Goal: Task Accomplishment & Management: Manage account settings

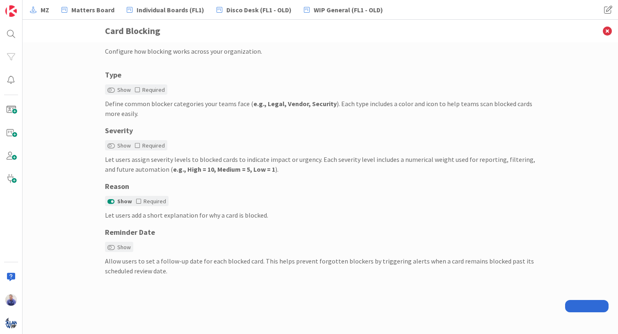
click at [280, 64] on div "Configure how blocking works across your organization. Type Show Required Defin…" at bounding box center [320, 163] width 431 height 234
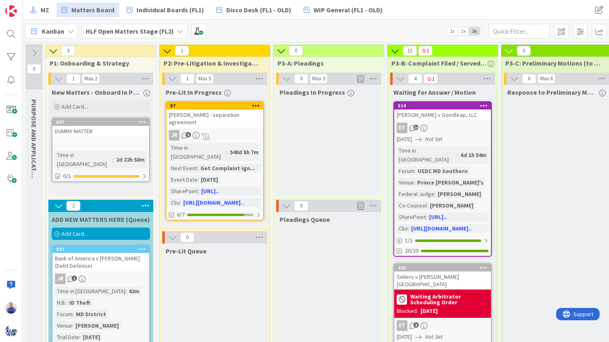
scroll to position [0, 876]
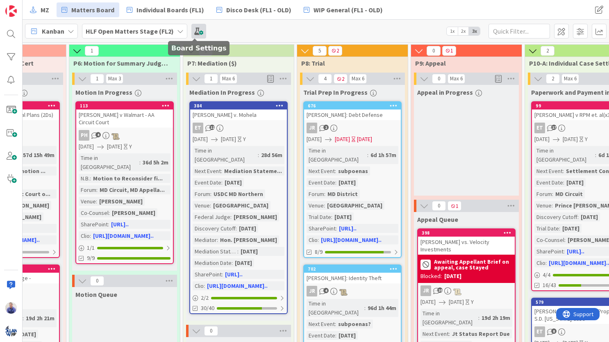
click at [191, 30] on span at bounding box center [198, 31] width 15 height 15
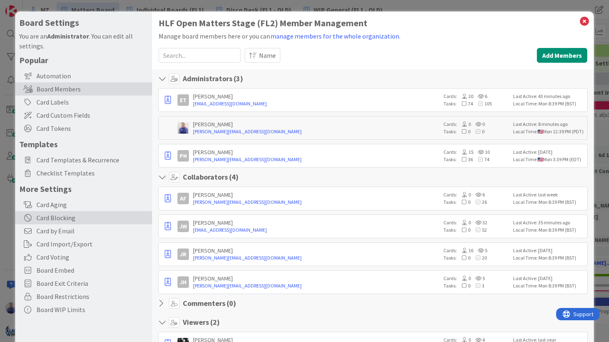
click at [63, 219] on div "Card Blocking" at bounding box center [83, 217] width 137 height 13
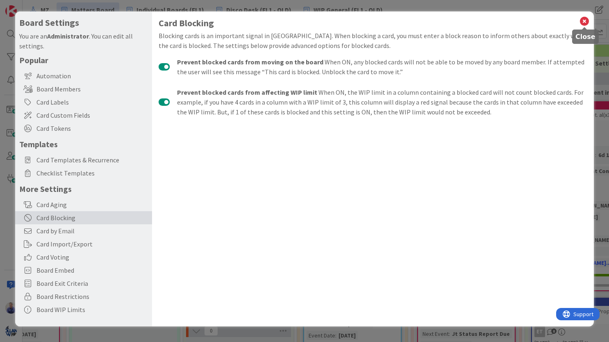
click at [587, 21] on icon at bounding box center [584, 21] width 11 height 11
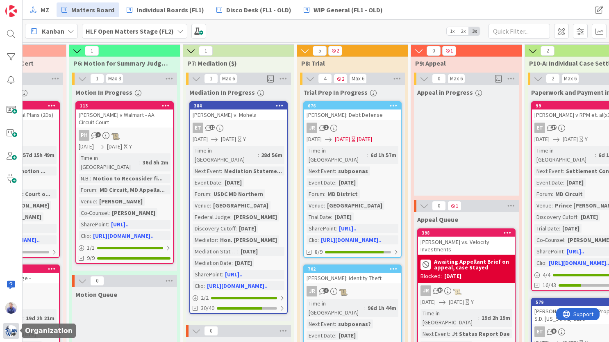
click at [8, 328] on img at bounding box center [10, 330] width 11 height 11
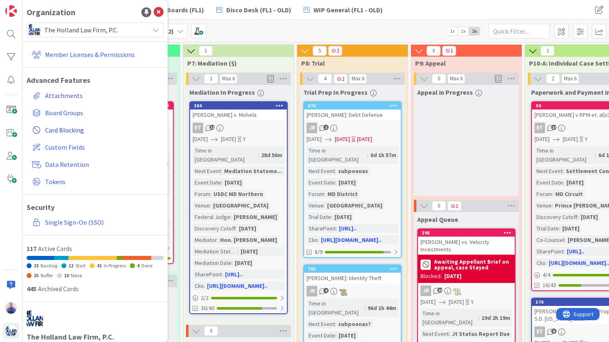
click at [79, 127] on span "Card Blocking" at bounding box center [102, 130] width 115 height 10
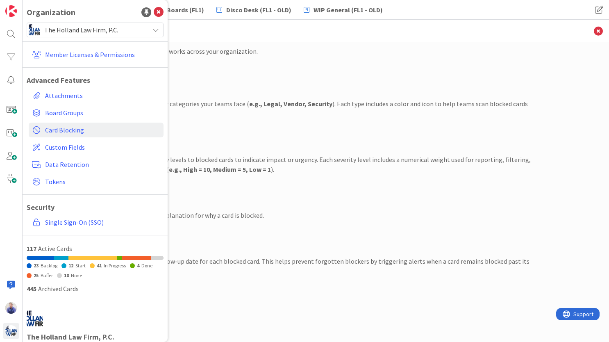
click at [306, 82] on div "Type Show Required Define common blocker categories your teams face ( e.g., Leg…" at bounding box center [316, 93] width 431 height 49
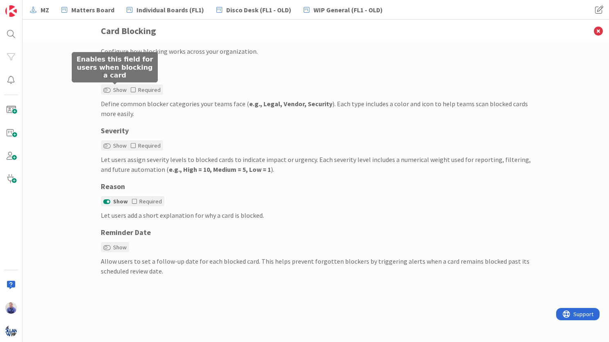
click at [111, 90] on label "Show" at bounding box center [114, 90] width 23 height 9
click at [111, 90] on button "Show" at bounding box center [106, 90] width 7 height 6
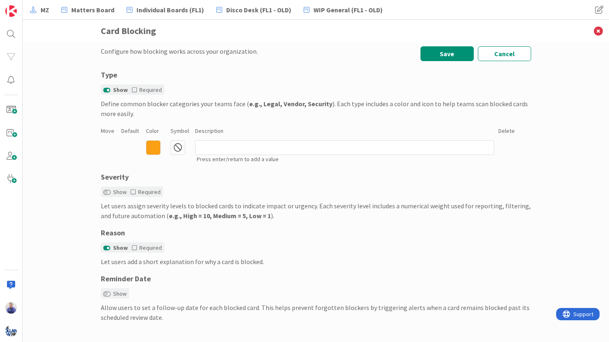
click at [153, 151] on icon at bounding box center [153, 147] width 15 height 15
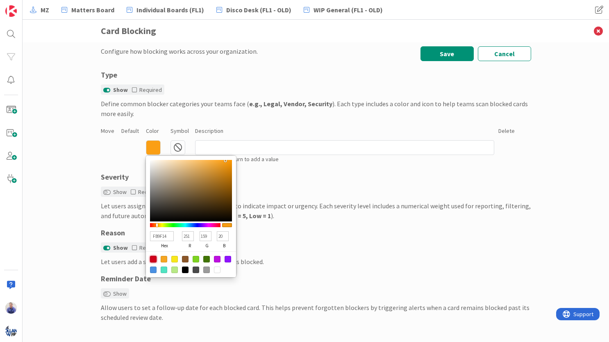
drag, startPoint x: 150, startPoint y: 260, endPoint x: 178, endPoint y: 194, distance: 72.0
click at [150, 259] on div at bounding box center [153, 259] width 7 height 7
type input "D0021B"
type input "208"
type input "2"
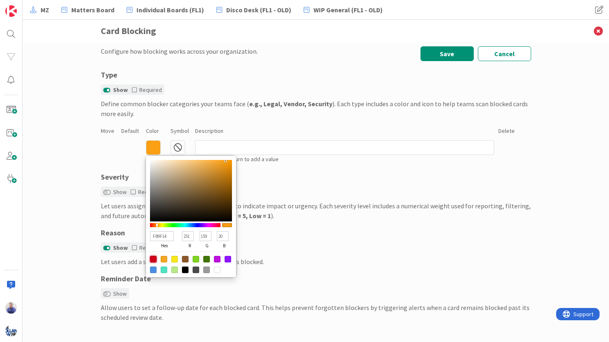
type input "27"
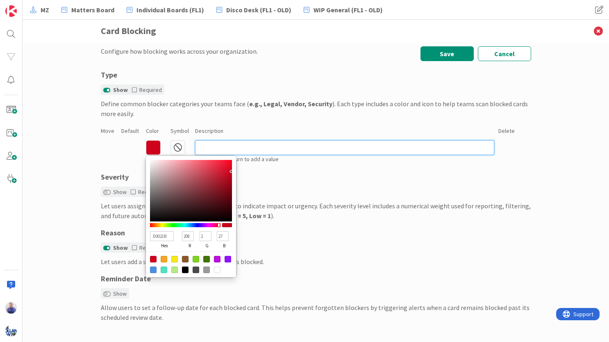
click at [220, 147] on input at bounding box center [344, 147] width 299 height 15
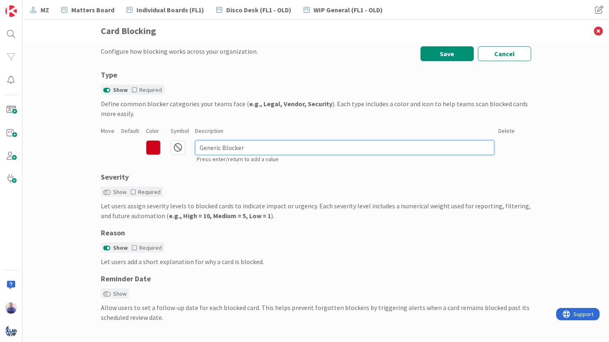
type input "Generic Blocker"
click at [262, 179] on div "Severity" at bounding box center [316, 176] width 431 height 11
click at [417, 144] on input "Generic Blocker" at bounding box center [344, 147] width 299 height 15
type input "142BB2"
type input "20"
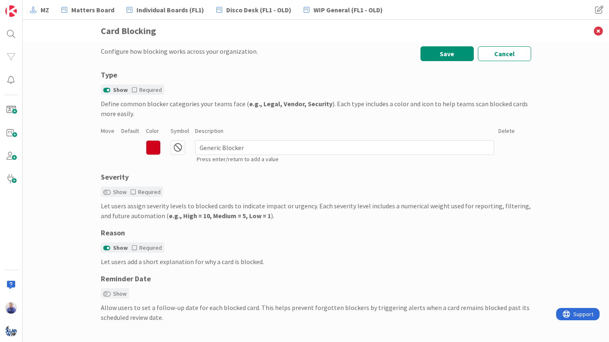
type input "43"
type input "178"
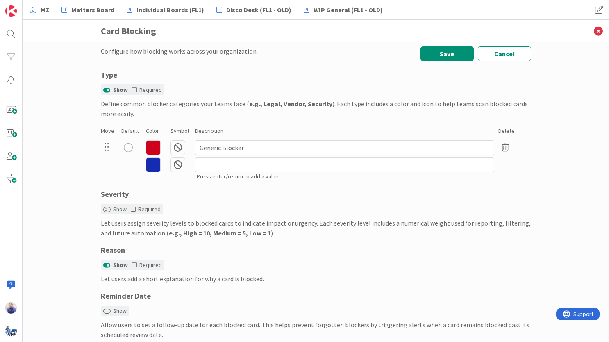
click at [146, 166] on icon at bounding box center [153, 164] width 15 height 15
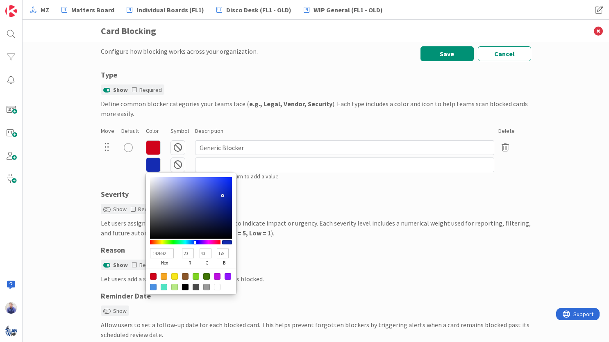
click at [225, 276] on div at bounding box center [228, 276] width 7 height 7
type input "9013FE"
type input "144"
type input "19"
type input "254"
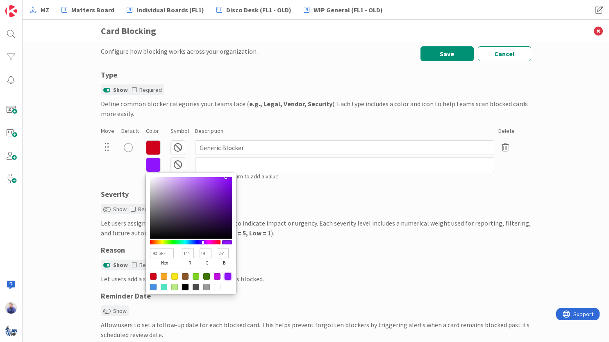
click at [175, 165] on icon at bounding box center [178, 164] width 15 height 15
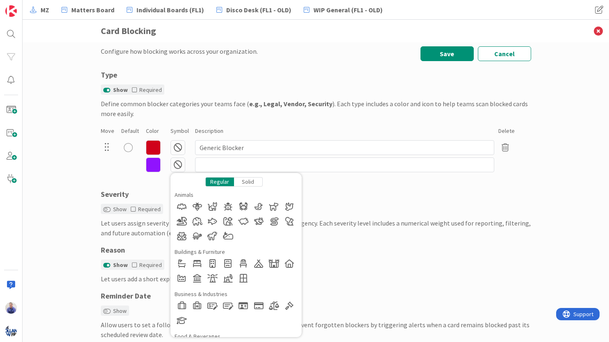
click at [238, 182] on div "Solid" at bounding box center [248, 181] width 29 height 9
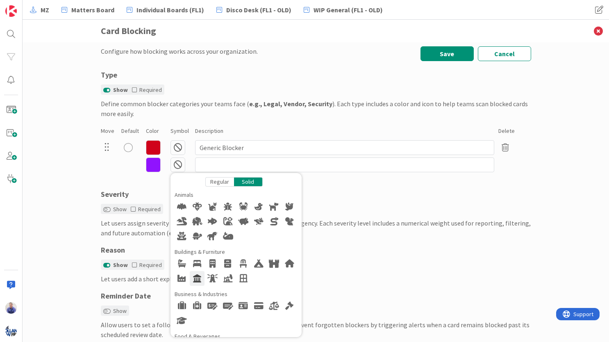
click at [195, 278] on div at bounding box center [197, 278] width 15 height 15
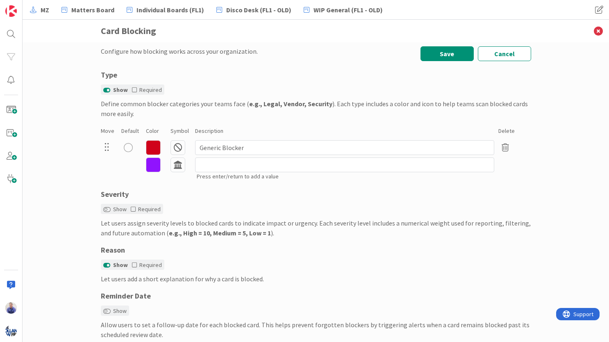
click at [148, 166] on icon at bounding box center [153, 164] width 15 height 15
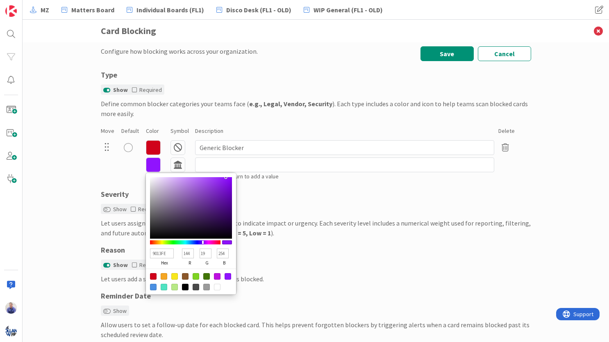
type input "B467F8"
type input "180"
type input "103"
type input "248"
click at [195, 179] on div at bounding box center [191, 208] width 82 height 62
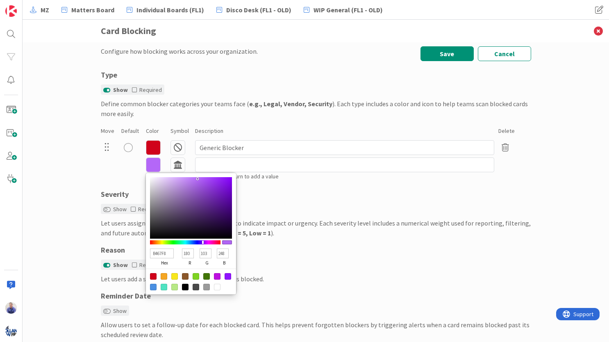
type input "C48AF6"
type input "196"
type input "138"
type input "246"
click at [183, 180] on div at bounding box center [191, 208] width 82 height 62
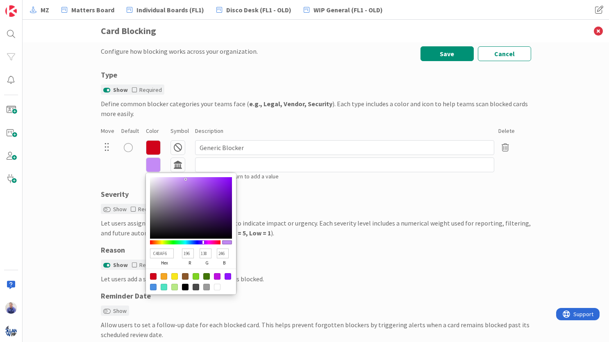
type input "C389F5"
type input "195"
type input "137"
type input "245"
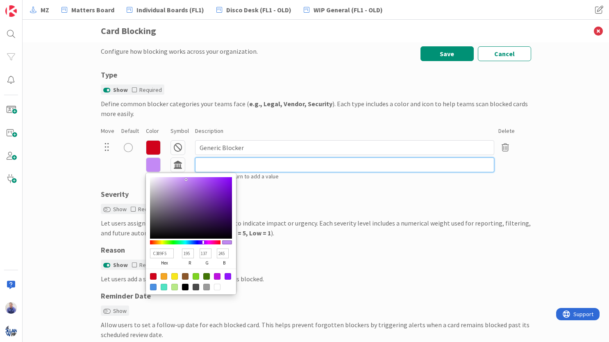
click at [210, 162] on input at bounding box center [344, 164] width 299 height 15
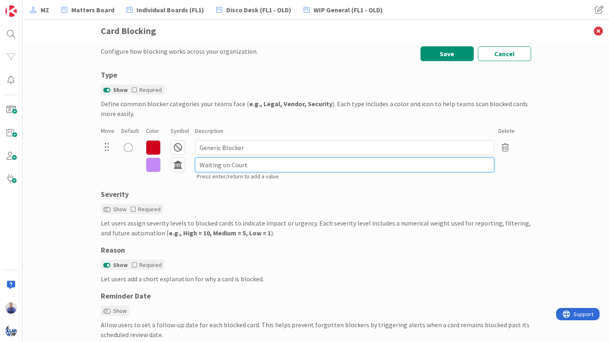
type input "Waiting on Court"
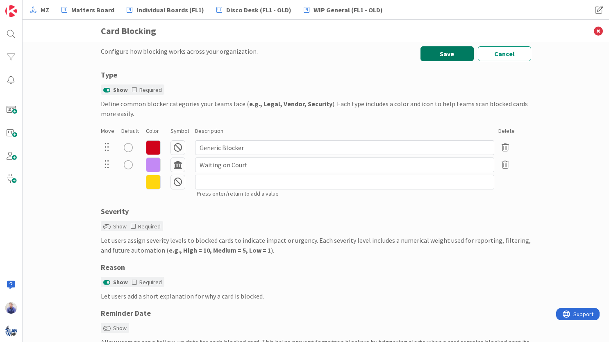
click at [455, 52] on button "Save" at bounding box center [447, 53] width 53 height 15
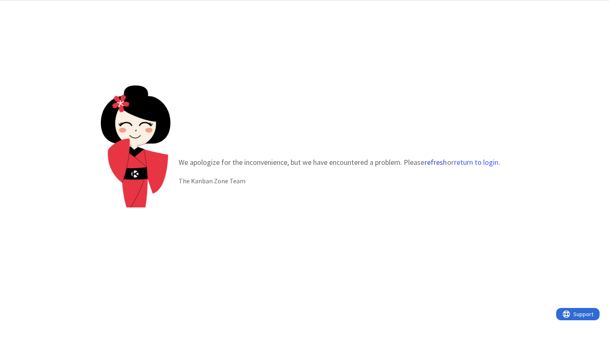
click at [433, 161] on button "refresh" at bounding box center [435, 162] width 23 height 8
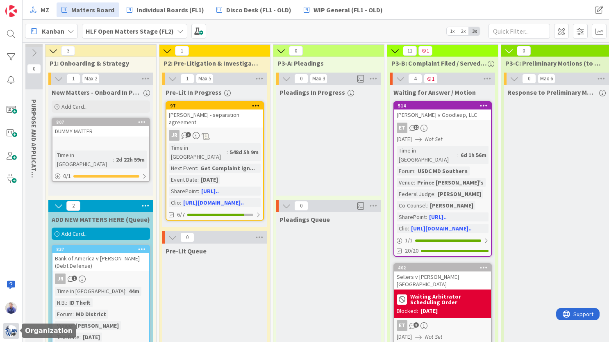
click at [14, 331] on img at bounding box center [10, 330] width 11 height 11
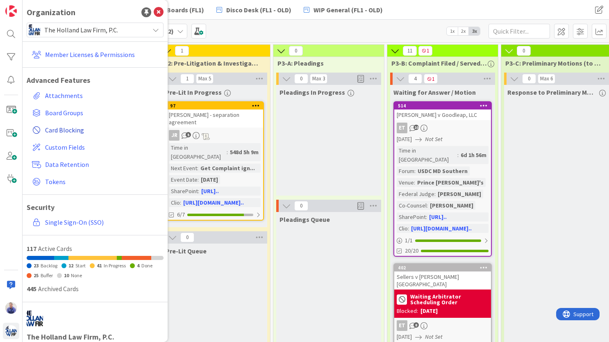
click at [69, 130] on span "Card Blocking" at bounding box center [102, 130] width 115 height 10
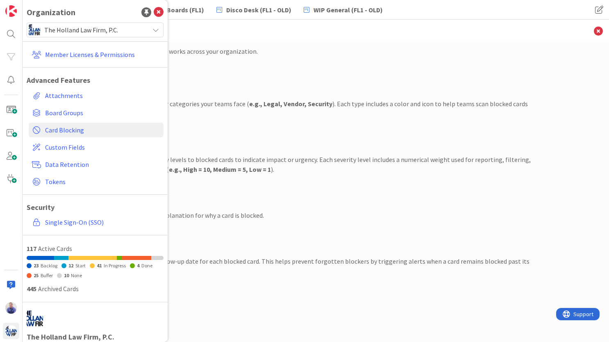
click at [288, 114] on div "Define common blocker categories your teams face ( e.g., Legal, Vendor, Securit…" at bounding box center [316, 109] width 431 height 20
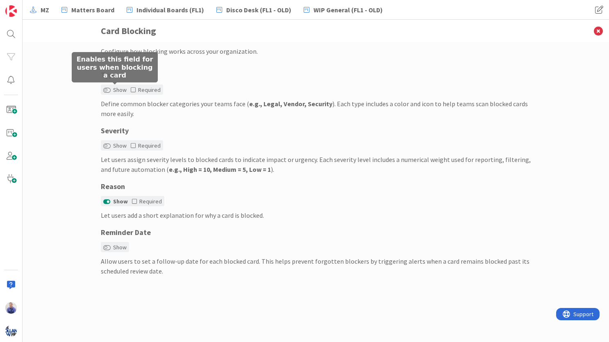
click at [121, 89] on label "Show" at bounding box center [114, 90] width 23 height 9
click at [111, 89] on button "Show" at bounding box center [106, 90] width 7 height 6
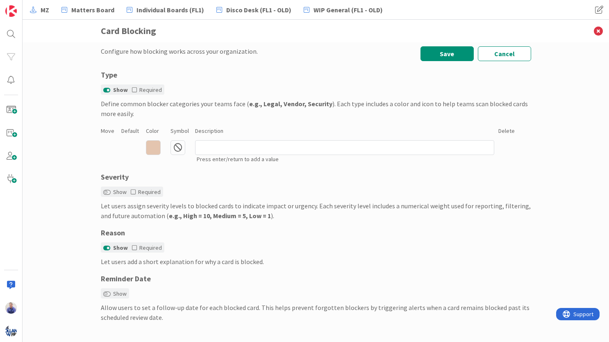
click at [90, 150] on div "Configure how blocking works across your organization. Save Cancel Type Show Re…" at bounding box center [316, 192] width 587 height 300
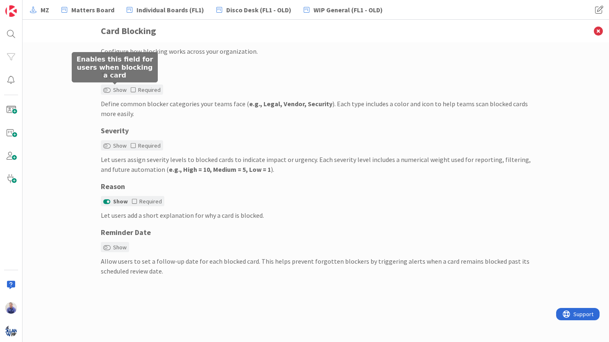
click at [114, 90] on label "Show" at bounding box center [114, 90] width 23 height 9
click at [111, 90] on button "Show" at bounding box center [106, 90] width 7 height 6
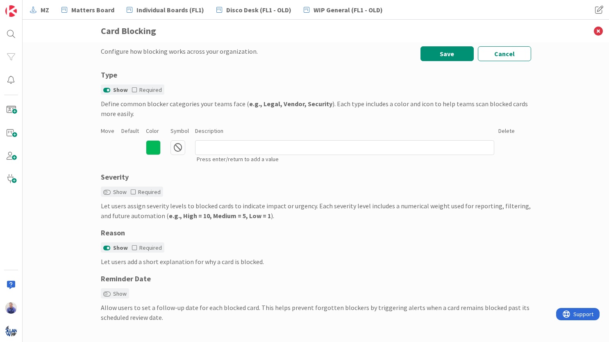
click at [154, 147] on icon at bounding box center [153, 147] width 15 height 15
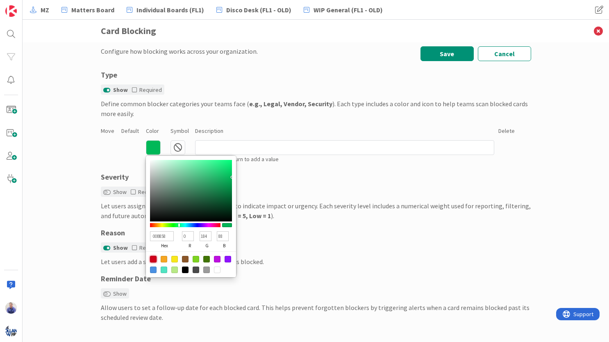
drag, startPoint x: 151, startPoint y: 260, endPoint x: 157, endPoint y: 251, distance: 11.6
click at [152, 259] on div at bounding box center [153, 259] width 7 height 7
type input "D0021B"
type input "208"
type input "2"
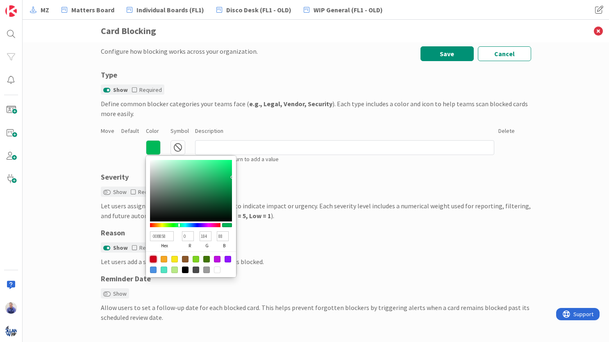
type input "27"
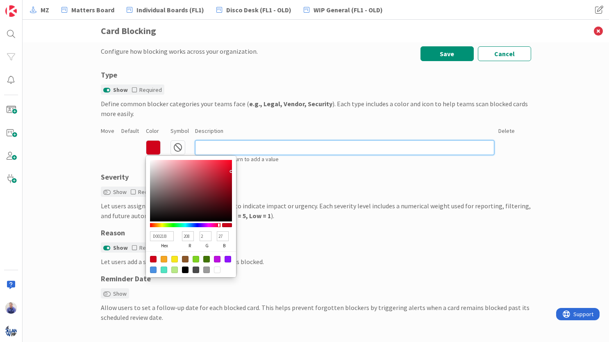
click at [212, 147] on input at bounding box center [344, 147] width 299 height 15
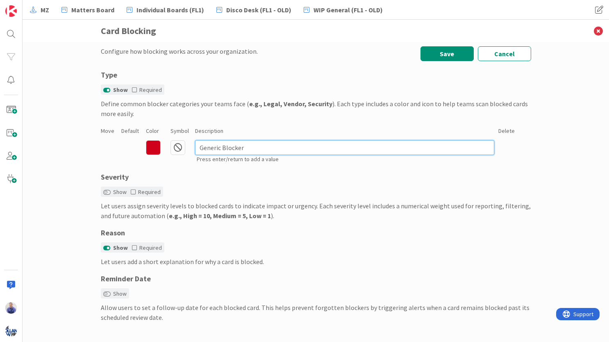
type input "Generic Blocker"
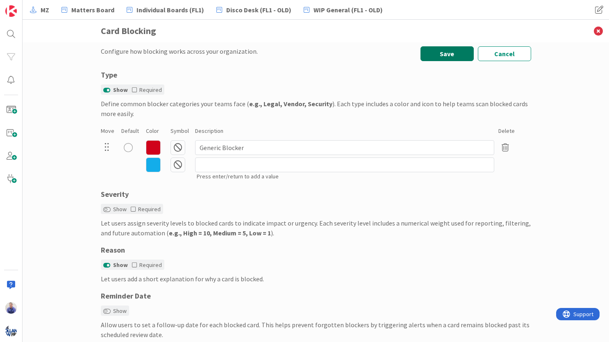
click at [451, 53] on button "Save" at bounding box center [447, 53] width 53 height 15
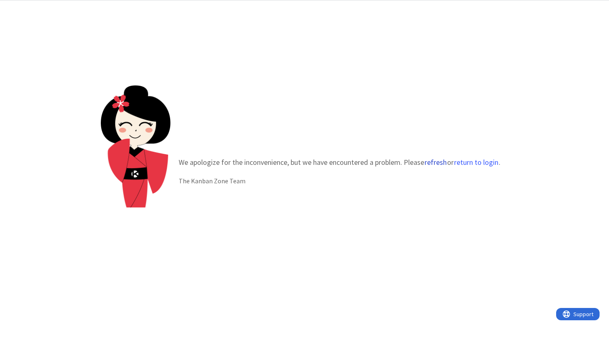
click at [433, 165] on button "refresh" at bounding box center [435, 162] width 23 height 8
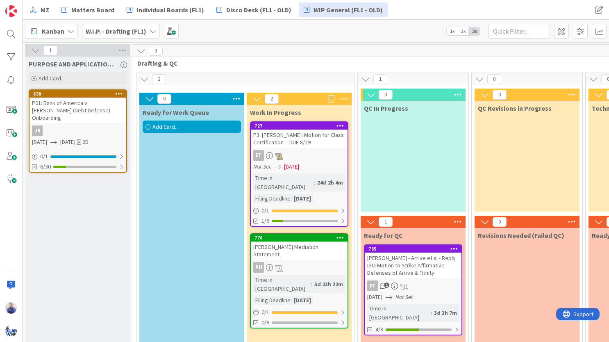
click at [155, 28] on icon at bounding box center [153, 31] width 7 height 7
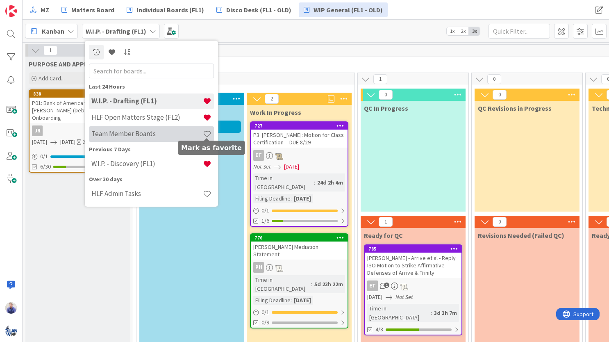
drag, startPoint x: 207, startPoint y: 134, endPoint x: 181, endPoint y: 135, distance: 26.3
click at [207, 134] on span at bounding box center [207, 134] width 9 height 9
click at [143, 133] on h4 "Team Member Boards" at bounding box center [147, 134] width 112 height 8
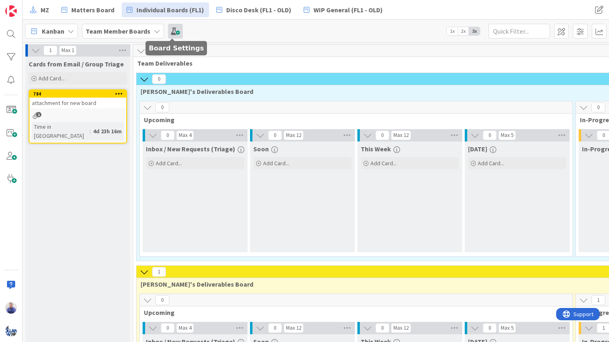
click at [172, 33] on span at bounding box center [175, 31] width 15 height 15
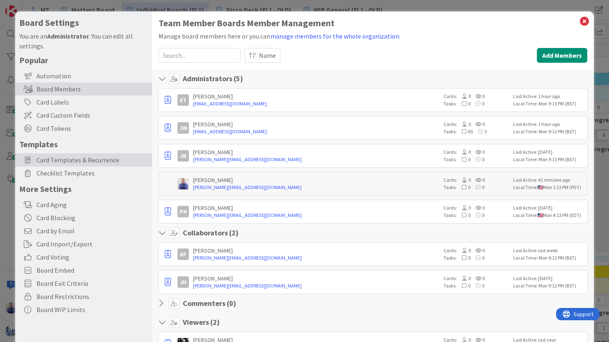
click at [72, 160] on span "Card Templates & Recurrence" at bounding box center [92, 160] width 112 height 10
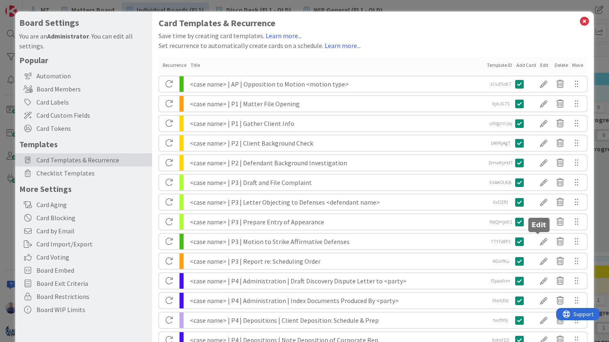
click at [538, 242] on div at bounding box center [544, 242] width 16 height 14
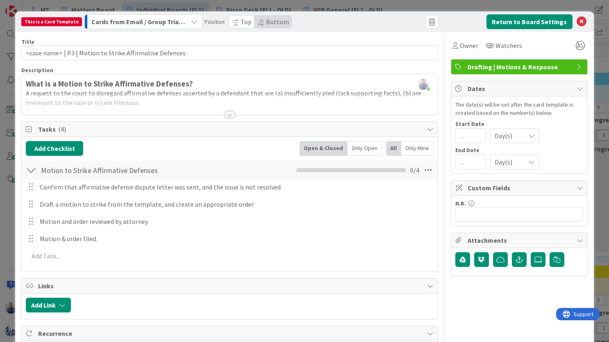
click at [228, 113] on div at bounding box center [230, 114] width 9 height 7
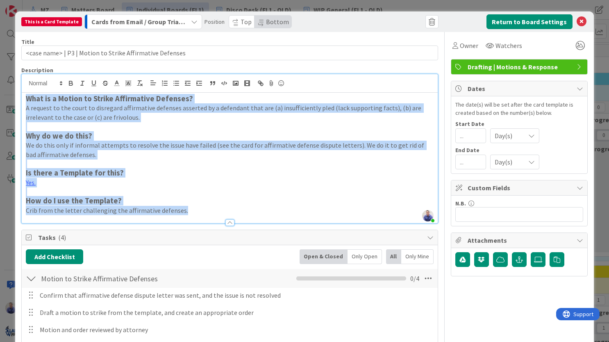
drag, startPoint x: 25, startPoint y: 98, endPoint x: 209, endPoint y: 204, distance: 212.0
click at [199, 212] on div "What is a Motion to Strike Affirmative Defenses? A request to the court to disr…" at bounding box center [230, 158] width 416 height 130
click at [180, 151] on p "We do this only if informal attempts to resolve the issue have failed (see the …" at bounding box center [230, 150] width 408 height 18
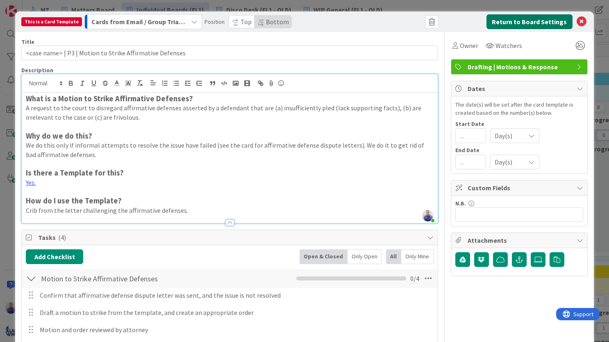
click at [526, 22] on button "Return to Board Settings" at bounding box center [530, 21] width 86 height 15
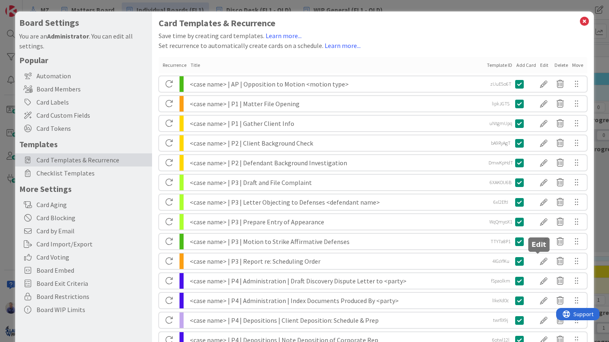
click at [538, 260] on div at bounding box center [544, 261] width 16 height 14
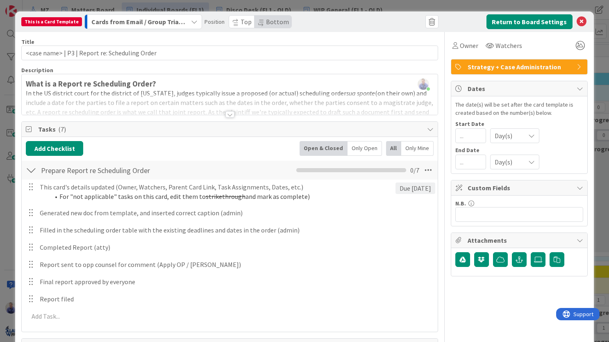
click at [228, 114] on div at bounding box center [230, 114] width 9 height 7
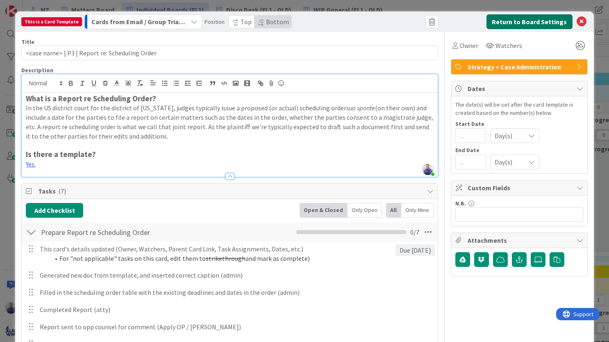
click at [558, 25] on button "Return to Board Settings" at bounding box center [530, 21] width 86 height 15
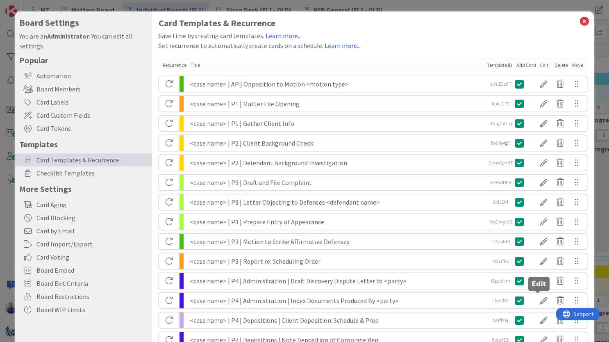
click at [536, 300] on div at bounding box center [544, 301] width 16 height 14
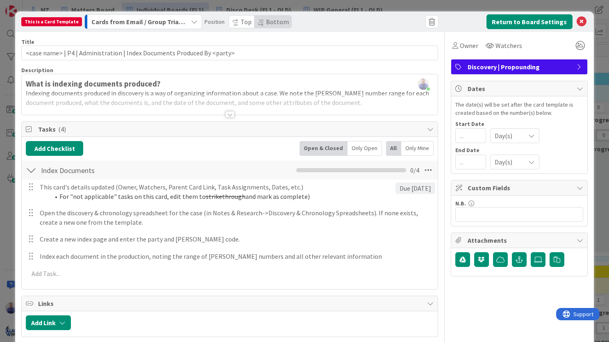
click at [226, 114] on div at bounding box center [230, 114] width 9 height 7
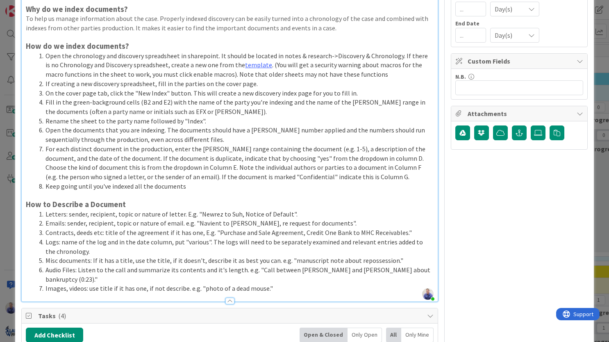
scroll to position [129, 0]
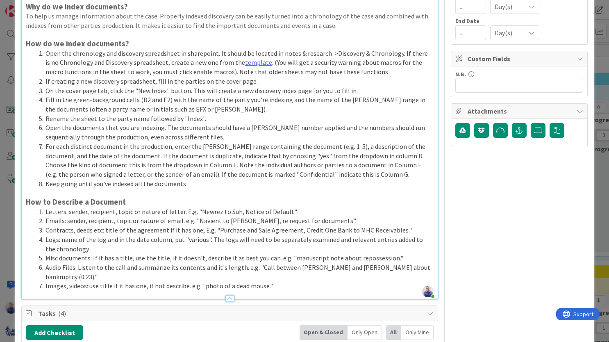
drag, startPoint x: 230, startPoint y: 289, endPoint x: 245, endPoint y: 280, distance: 17.6
click at [230, 295] on div at bounding box center [230, 298] width 9 height 7
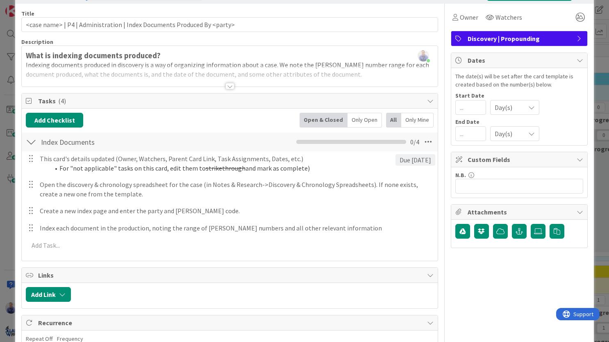
scroll to position [0, 0]
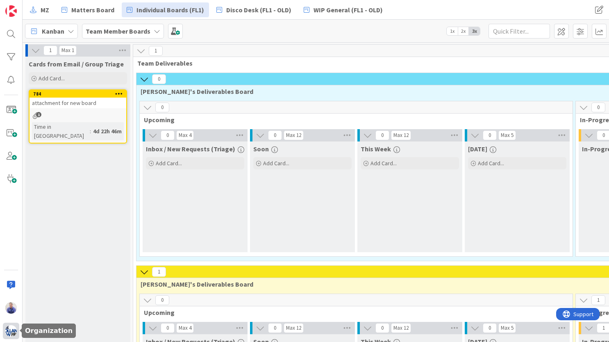
click at [5, 332] on div at bounding box center [11, 331] width 16 height 16
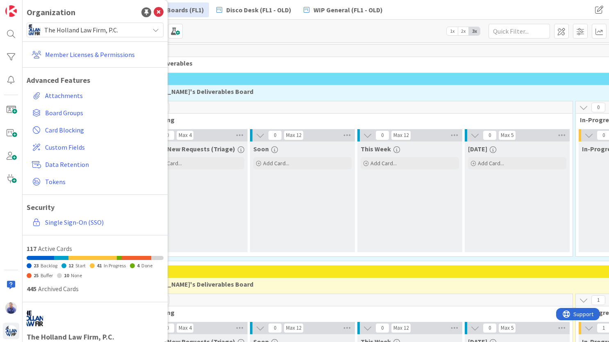
click at [34, 36] on div "The Holland Law Firm, P.C." at bounding box center [95, 30] width 137 height 15
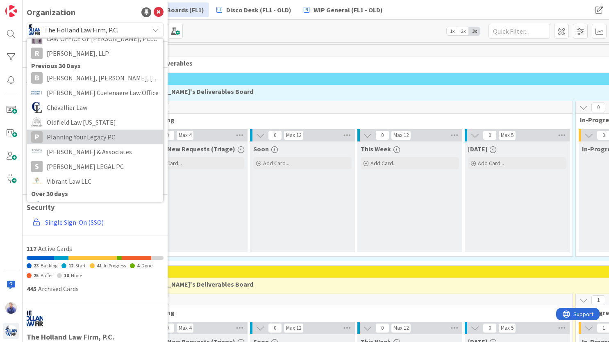
scroll to position [112, 0]
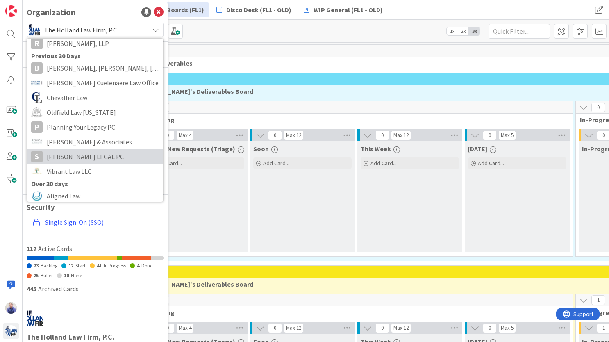
click at [98, 157] on span "[PERSON_NAME] LEGAL PC" at bounding box center [103, 156] width 112 height 12
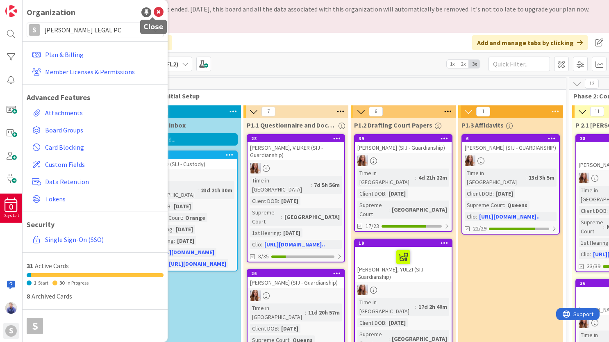
click at [155, 8] on icon at bounding box center [159, 12] width 10 height 10
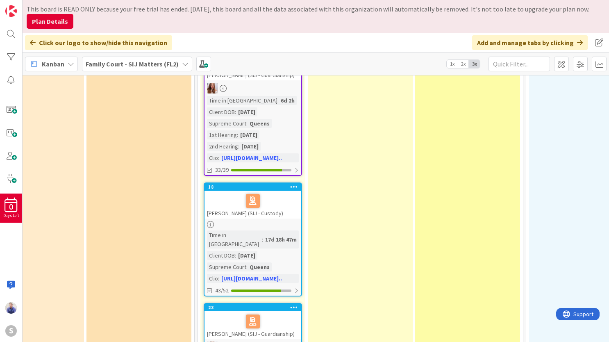
scroll to position [1173, 372]
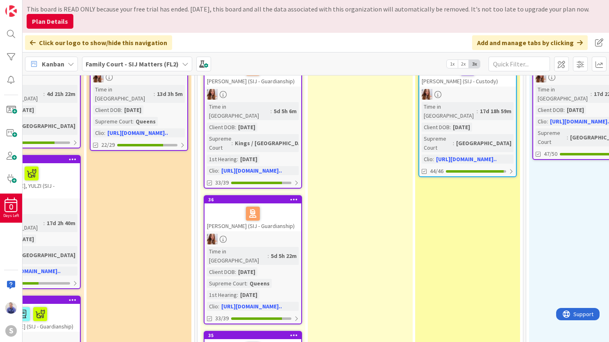
scroll to position [0, 372]
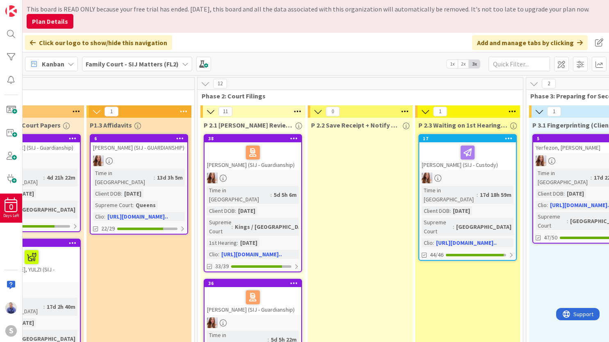
drag, startPoint x: 344, startPoint y: 176, endPoint x: 351, endPoint y: 167, distance: 10.6
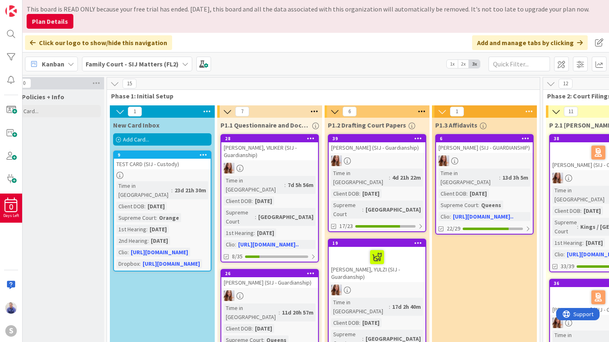
scroll to position [0, 0]
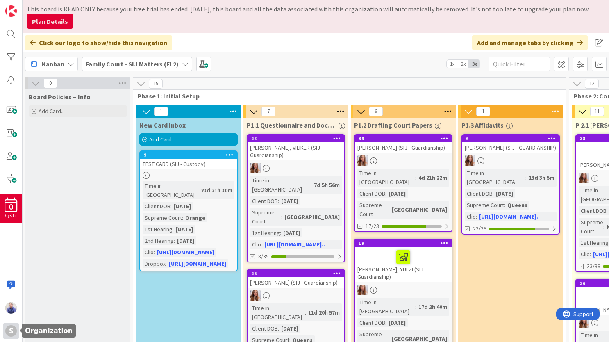
click at [9, 329] on div "S" at bounding box center [10, 330] width 11 height 11
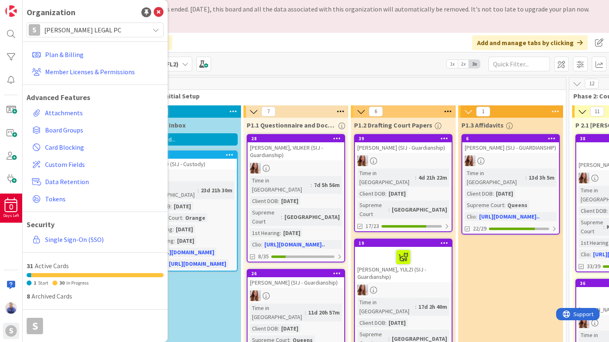
click at [75, 32] on span "[PERSON_NAME] LEGAL PC" at bounding box center [94, 29] width 101 height 11
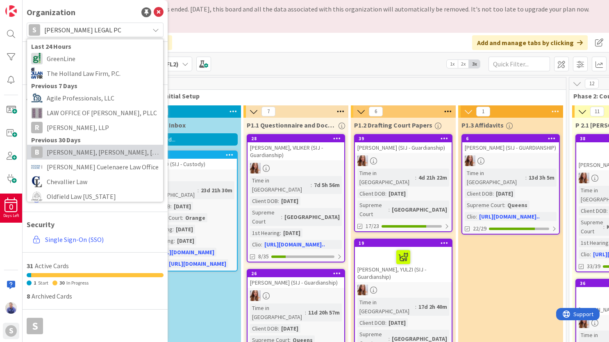
scroll to position [43, 0]
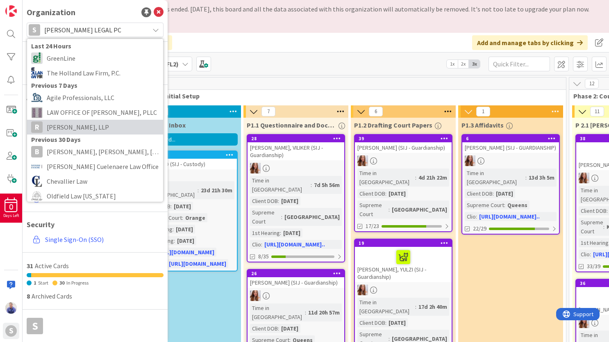
click at [98, 130] on span "[PERSON_NAME], LLP" at bounding box center [103, 127] width 112 height 12
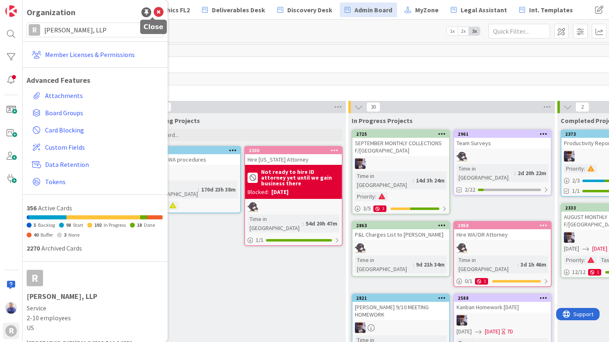
click at [154, 8] on icon at bounding box center [159, 12] width 10 height 10
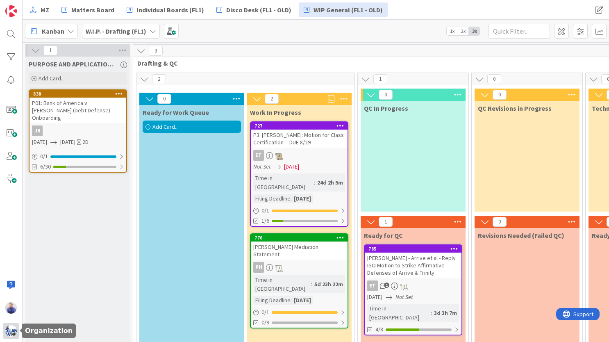
click at [15, 328] on img at bounding box center [10, 330] width 11 height 11
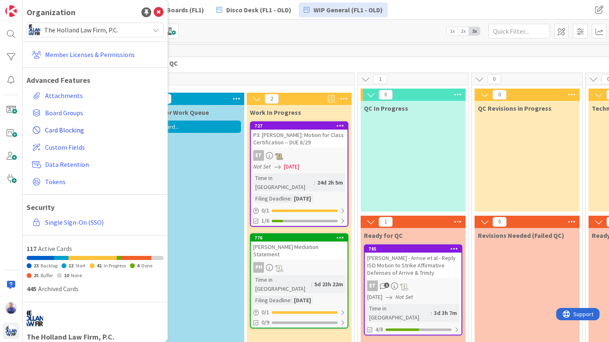
click at [68, 130] on span "Card Blocking" at bounding box center [102, 130] width 115 height 10
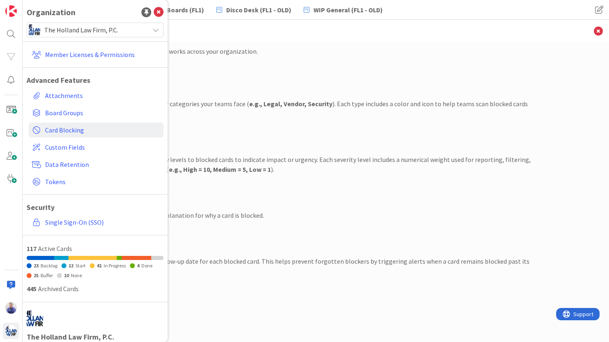
drag, startPoint x: 284, startPoint y: 141, endPoint x: 292, endPoint y: 141, distance: 8.2
click at [284, 141] on div "Severity Show Required Let users assign severity levels to blocked cards to ind…" at bounding box center [316, 149] width 431 height 49
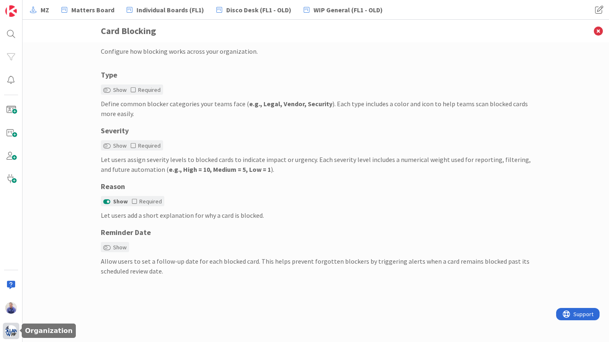
click at [11, 327] on img at bounding box center [10, 330] width 11 height 11
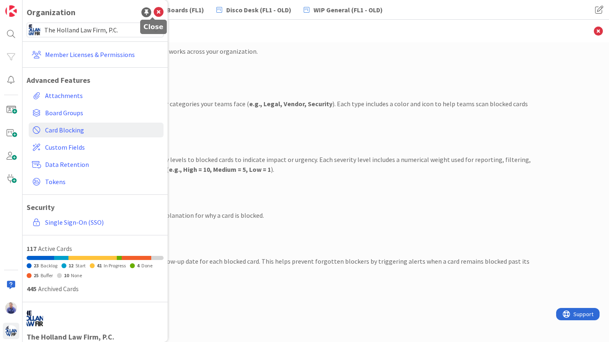
click at [154, 12] on icon at bounding box center [159, 12] width 10 height 10
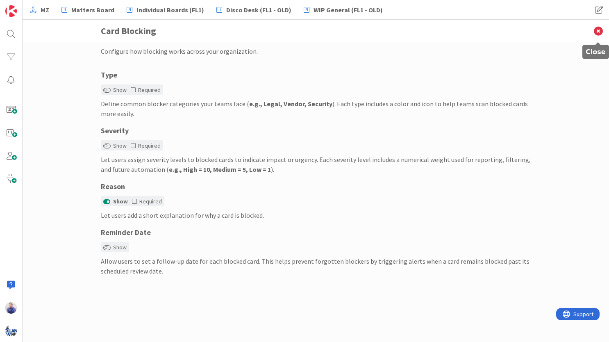
drag, startPoint x: 600, startPoint y: 31, endPoint x: 545, endPoint y: 24, distance: 55.8
click at [601, 31] on icon at bounding box center [598, 31] width 21 height 23
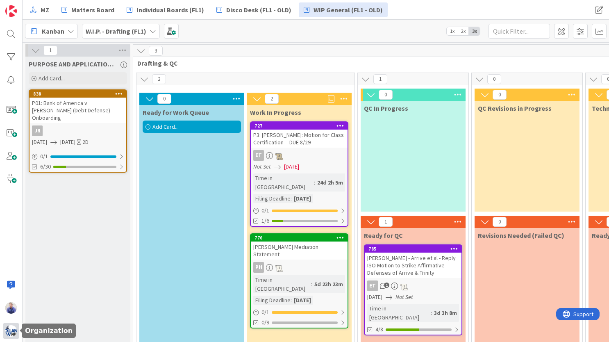
click at [10, 332] on img at bounding box center [10, 330] width 11 height 11
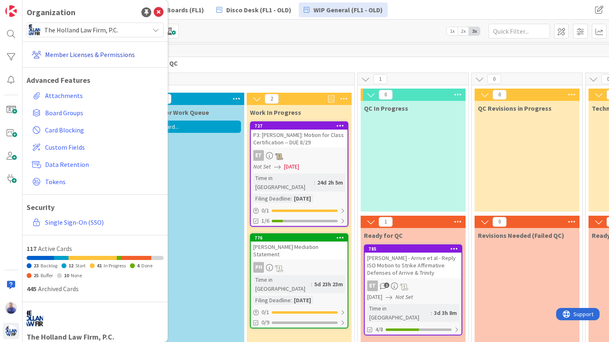
click at [75, 56] on link "Member Licenses & Permissions" at bounding box center [96, 54] width 135 height 15
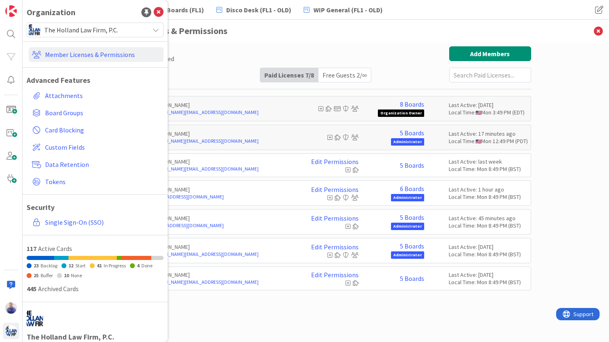
click at [224, 57] on div "Paid Available: 1 Free Available: Unlimited Name Paid Licenses 7 / 8 Free Guest…" at bounding box center [316, 64] width 431 height 36
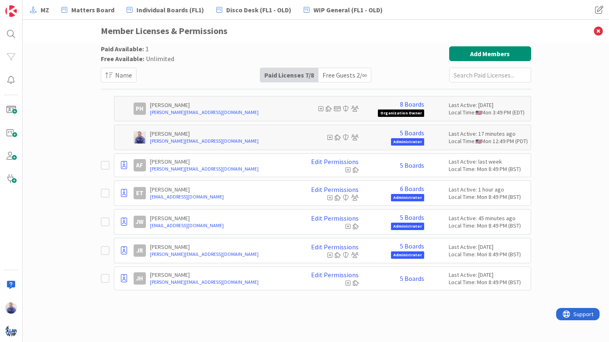
click at [338, 138] on icon at bounding box center [338, 137] width 6 height 6
click at [333, 162] on link "Edit Permissions" at bounding box center [335, 161] width 48 height 7
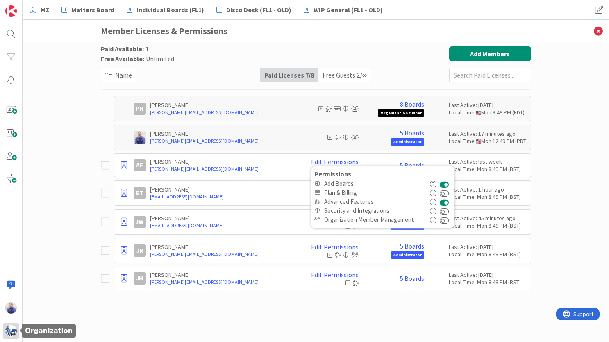
click at [12, 331] on img at bounding box center [10, 330] width 11 height 11
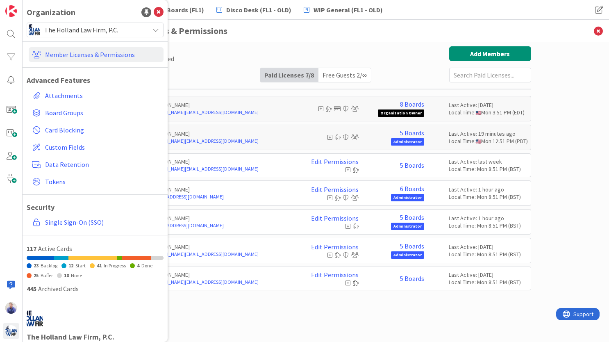
click at [89, 27] on span "The Holland Law Firm, P.C." at bounding box center [94, 29] width 101 height 11
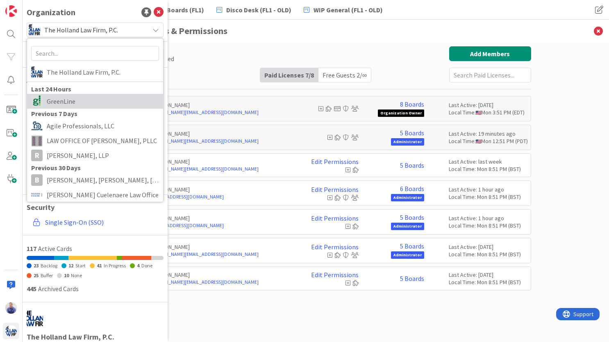
click at [72, 103] on span "GreenLine" at bounding box center [103, 101] width 112 height 12
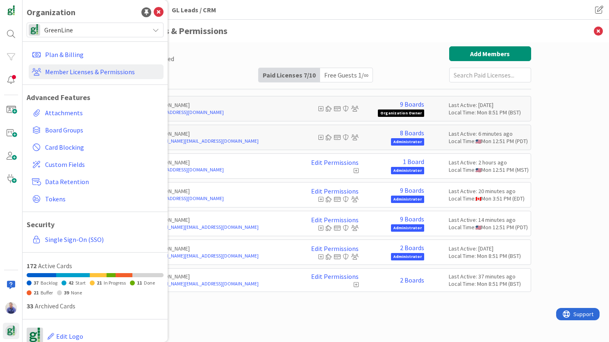
click at [200, 60] on div "Paid Available: 3 Free Available: Unlimited Name Paid Licenses 7 / 10 Free Gues…" at bounding box center [316, 64] width 431 height 36
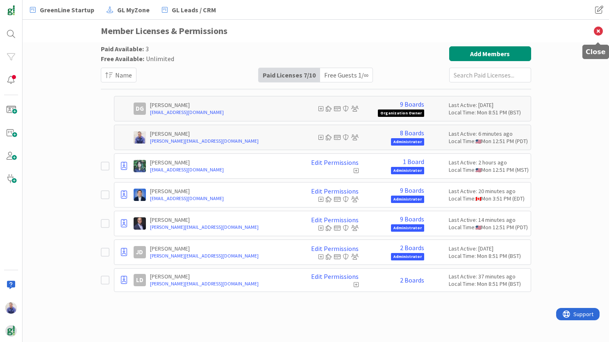
click at [596, 30] on icon at bounding box center [598, 31] width 21 height 23
